Goal: Information Seeking & Learning: Check status

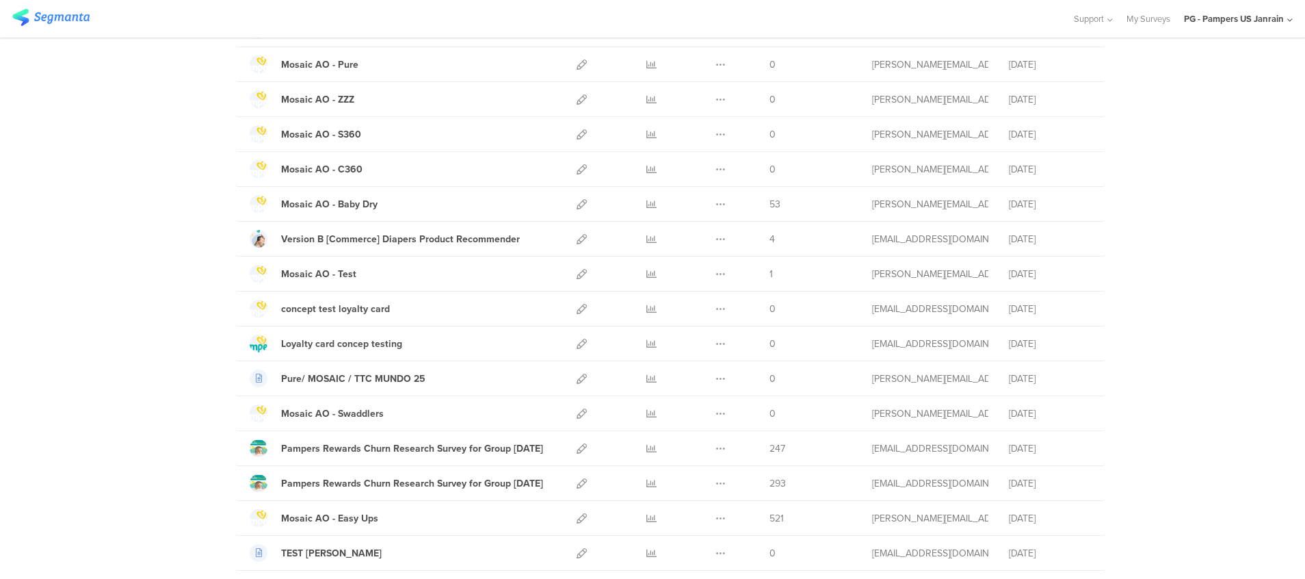
scroll to position [308, 0]
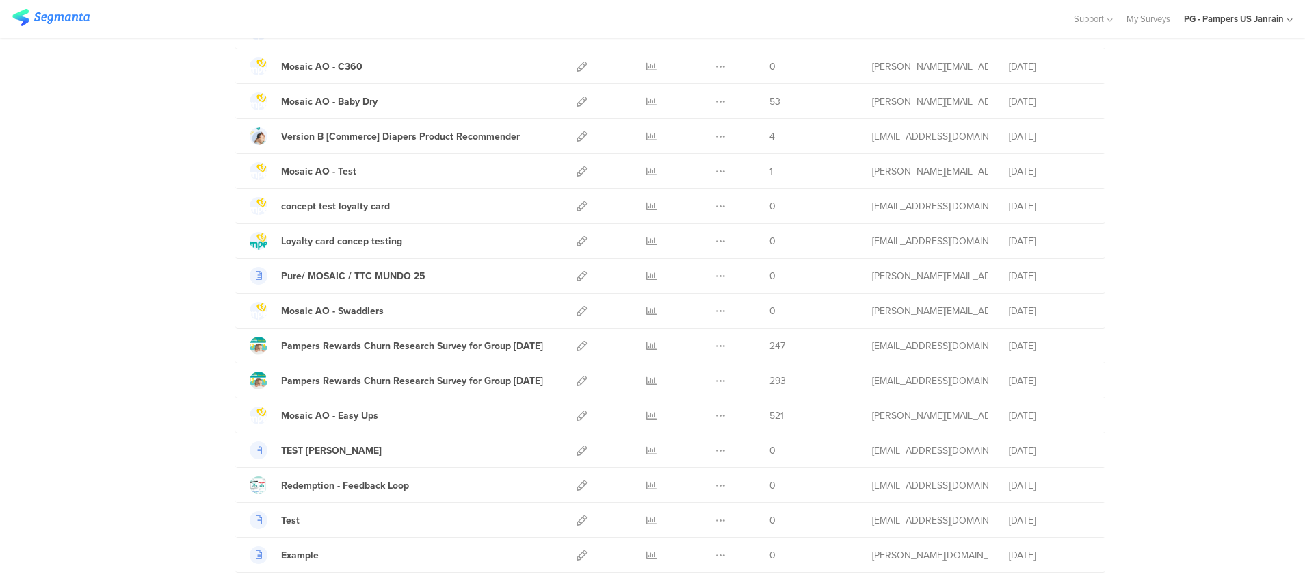
drag, startPoint x: 436, startPoint y: 383, endPoint x: 57, endPoint y: 371, distance: 379.0
click at [646, 380] on icon at bounding box center [651, 380] width 10 height 10
click at [646, 345] on icon at bounding box center [651, 346] width 10 height 10
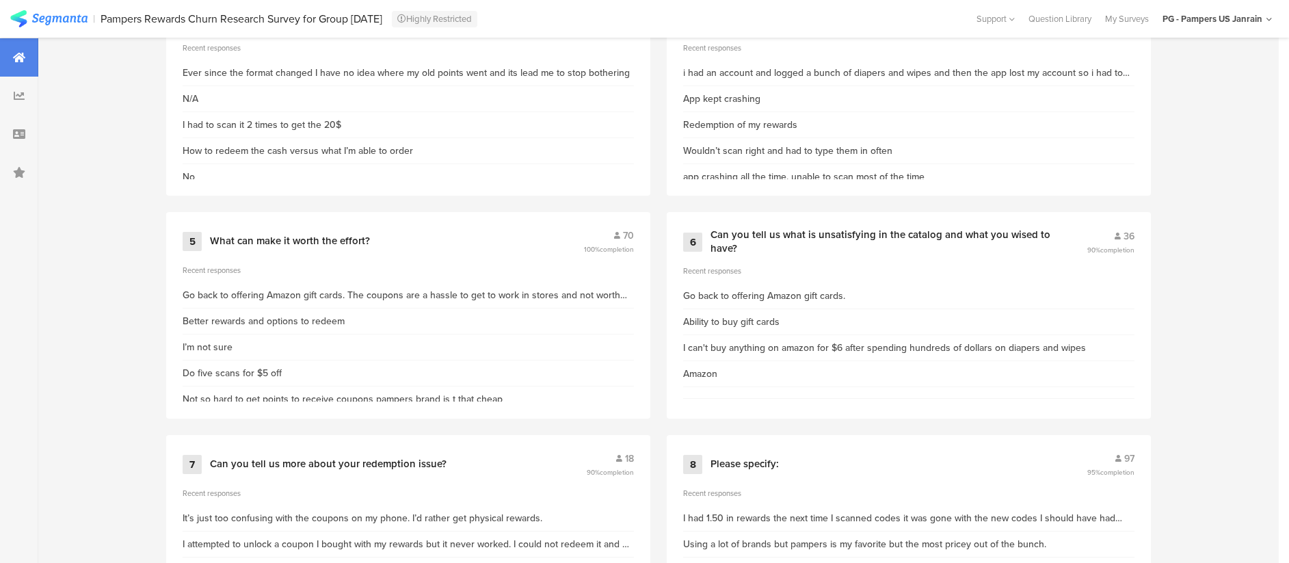
scroll to position [923, 0]
